Goal: Information Seeking & Learning: Find specific page/section

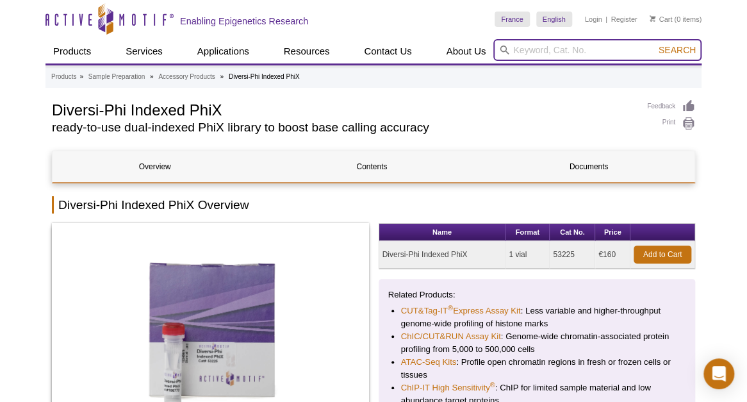
click at [526, 49] on input "search" at bounding box center [597, 50] width 208 height 22
type input "transAM"
click at [655, 44] on button "Search" at bounding box center [677, 50] width 45 height 12
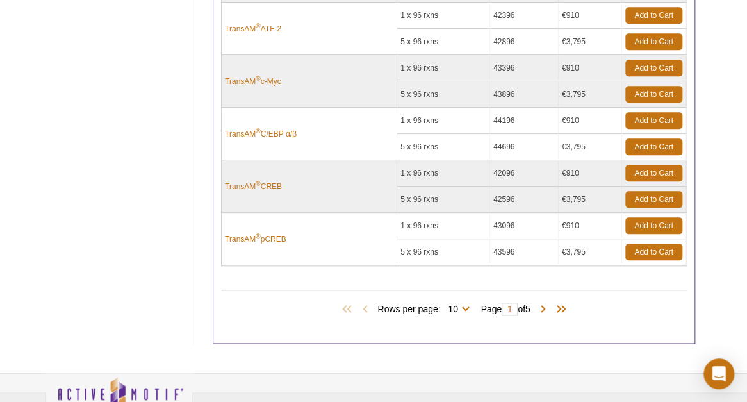
scroll to position [443, 0]
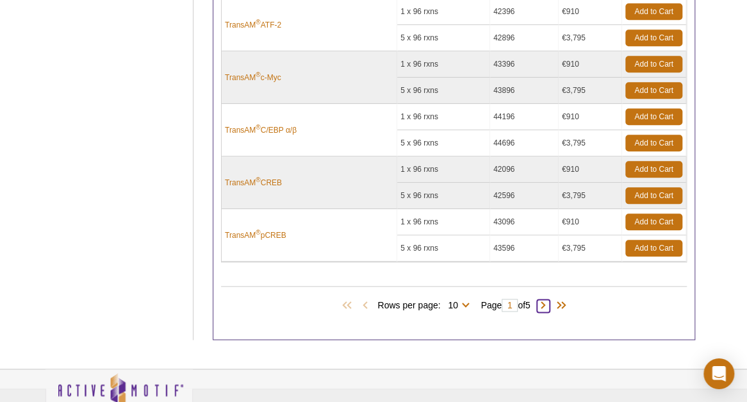
click at [547, 300] on span at bounding box center [543, 305] width 13 height 13
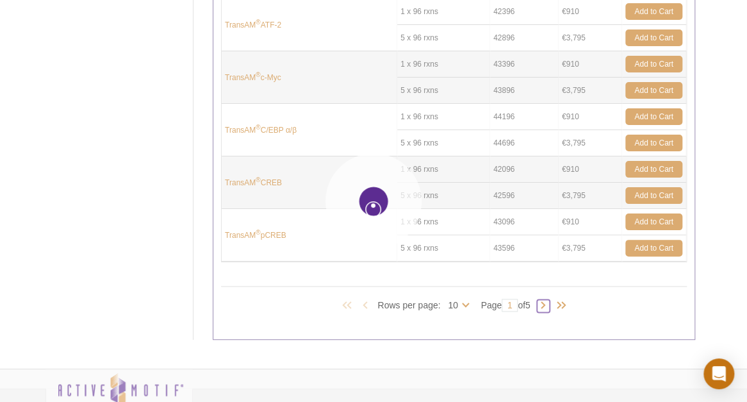
type input "2"
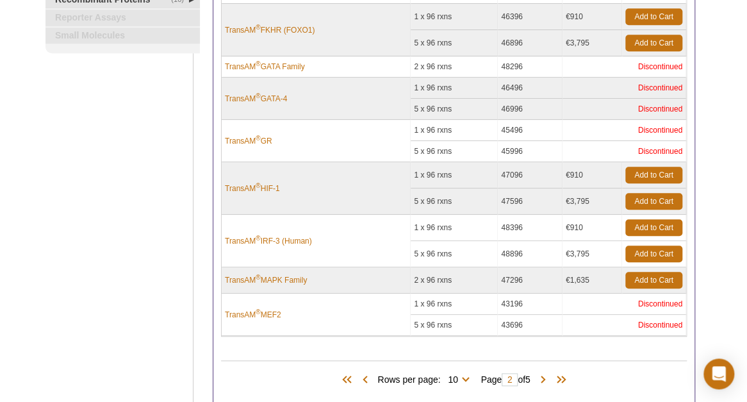
scroll to position [297, 0]
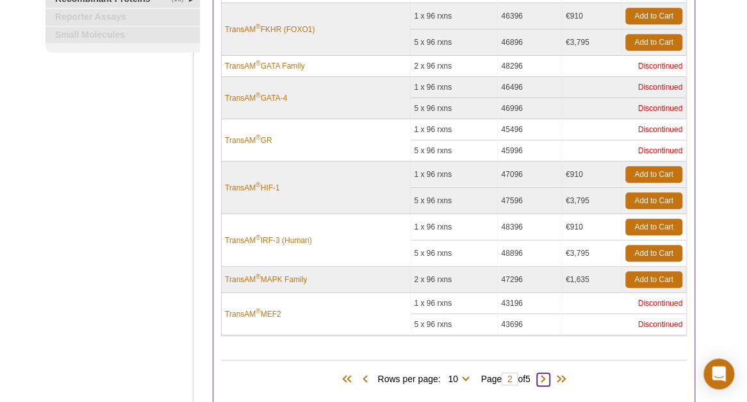
click at [548, 373] on span at bounding box center [543, 379] width 13 height 13
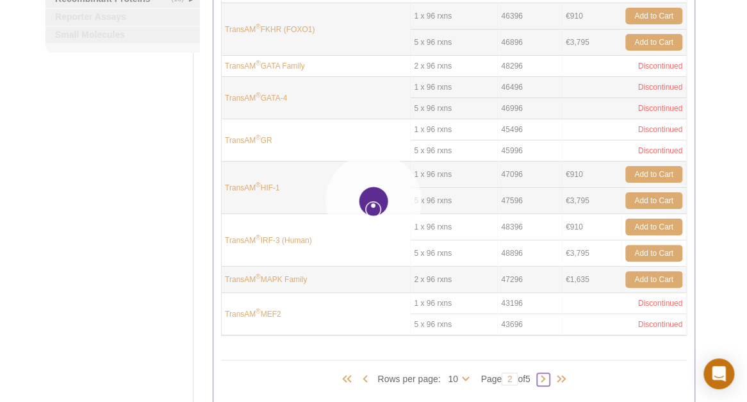
type input "3"
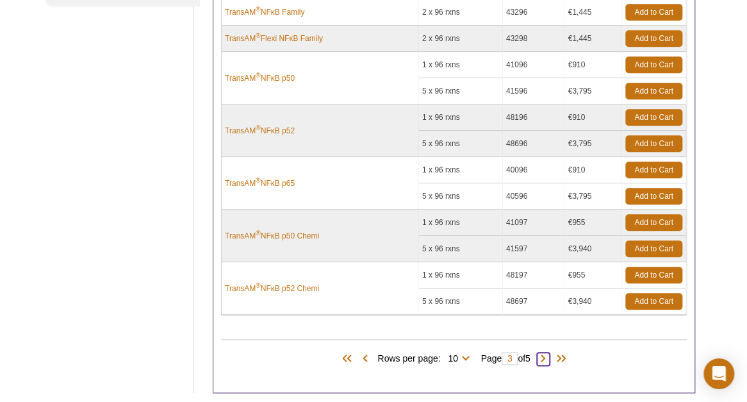
scroll to position [343, 0]
click at [549, 352] on span at bounding box center [543, 358] width 13 height 13
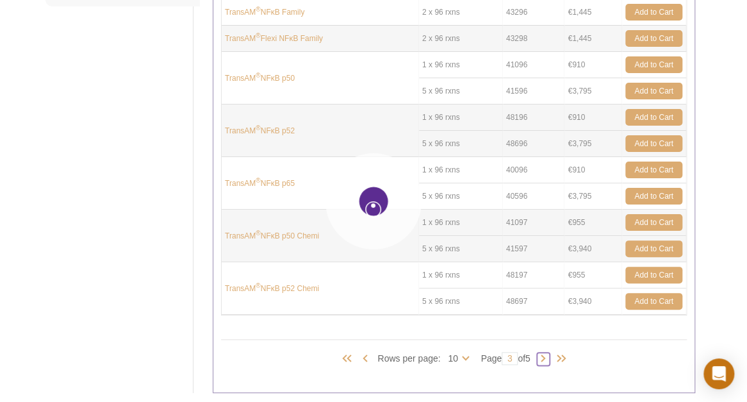
type input "4"
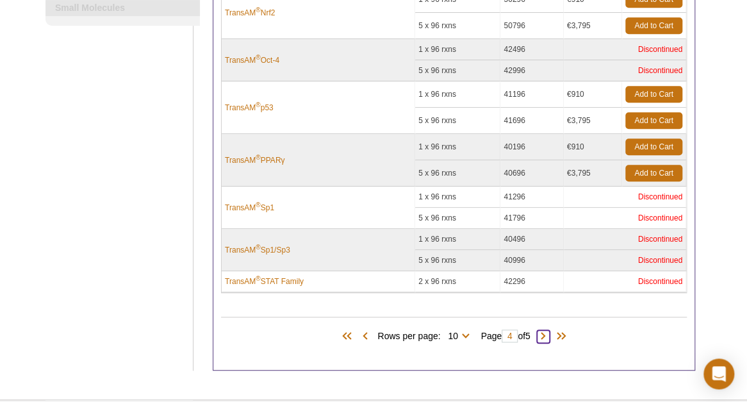
scroll to position [324, 0]
click at [546, 329] on span at bounding box center [543, 335] width 13 height 13
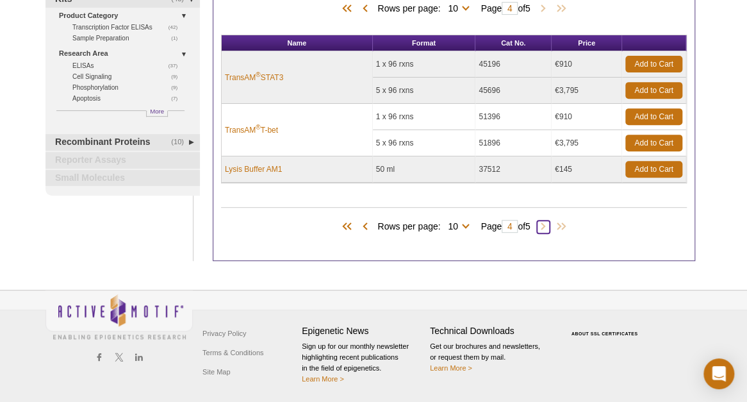
type input "5"
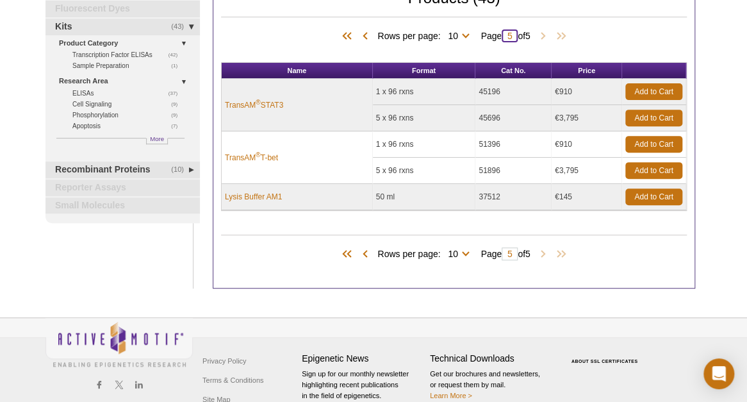
drag, startPoint x: 505, startPoint y: 35, endPoint x: 513, endPoint y: 35, distance: 7.0
click at [513, 35] on input "5" at bounding box center [510, 35] width 16 height 13
type input "1"
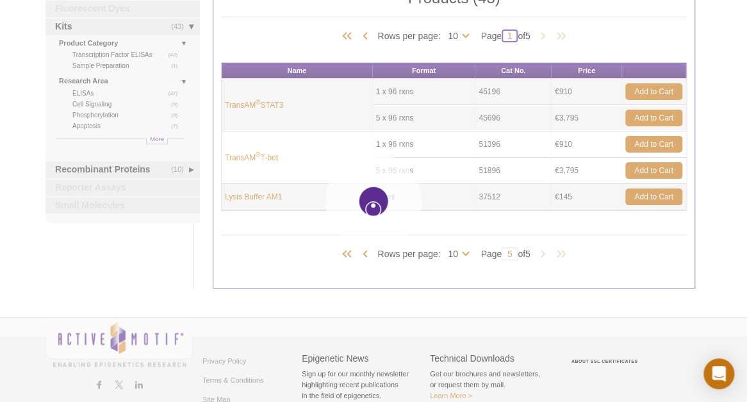
type input "1"
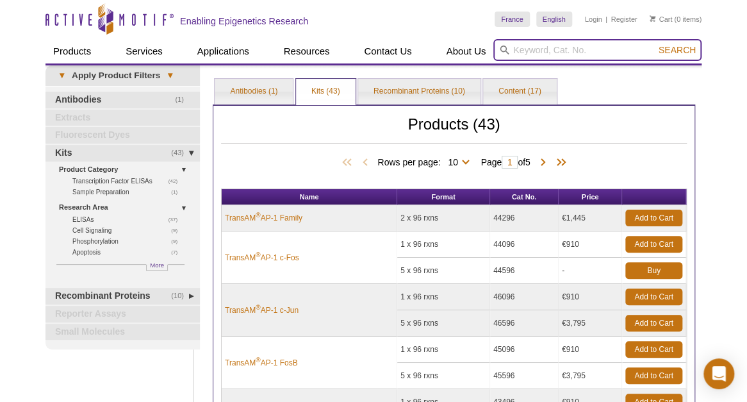
click at [552, 52] on input "search" at bounding box center [597, 50] width 208 height 22
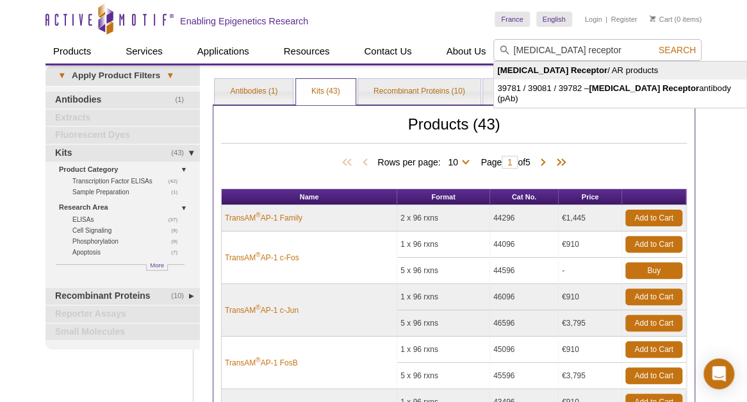
click at [589, 72] on li "Androgen Receptor / AR products" at bounding box center [620, 71] width 252 height 18
type input "Androgen Receptor / AR products"
